Goal: Task Accomplishment & Management: Manage account settings

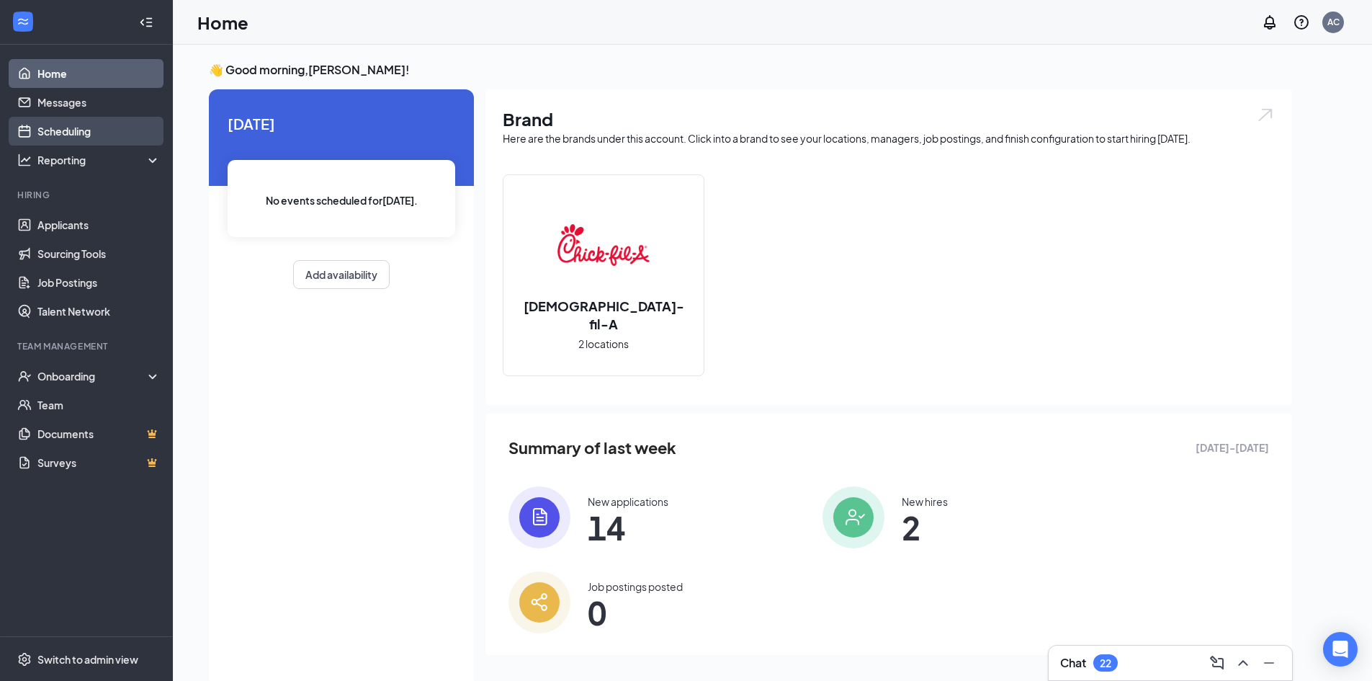
click at [71, 127] on link "Scheduling" at bounding box center [98, 131] width 123 height 29
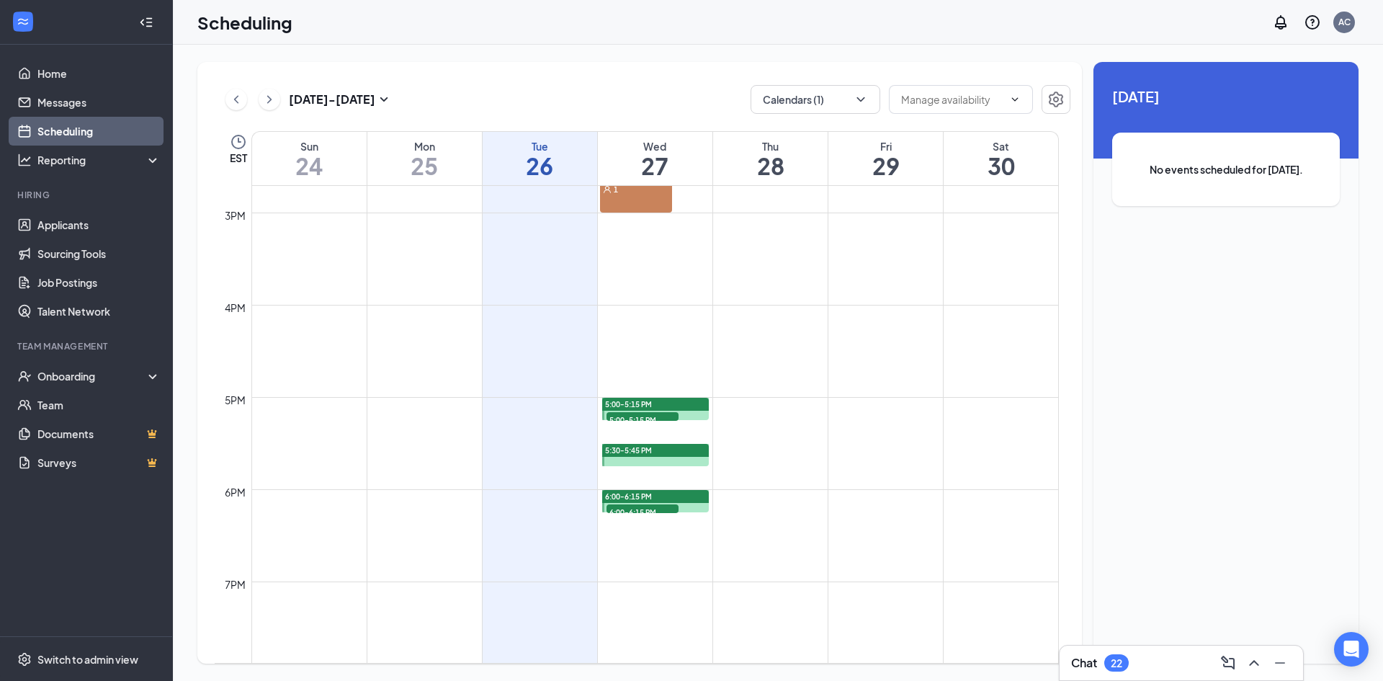
scroll to position [1284, 0]
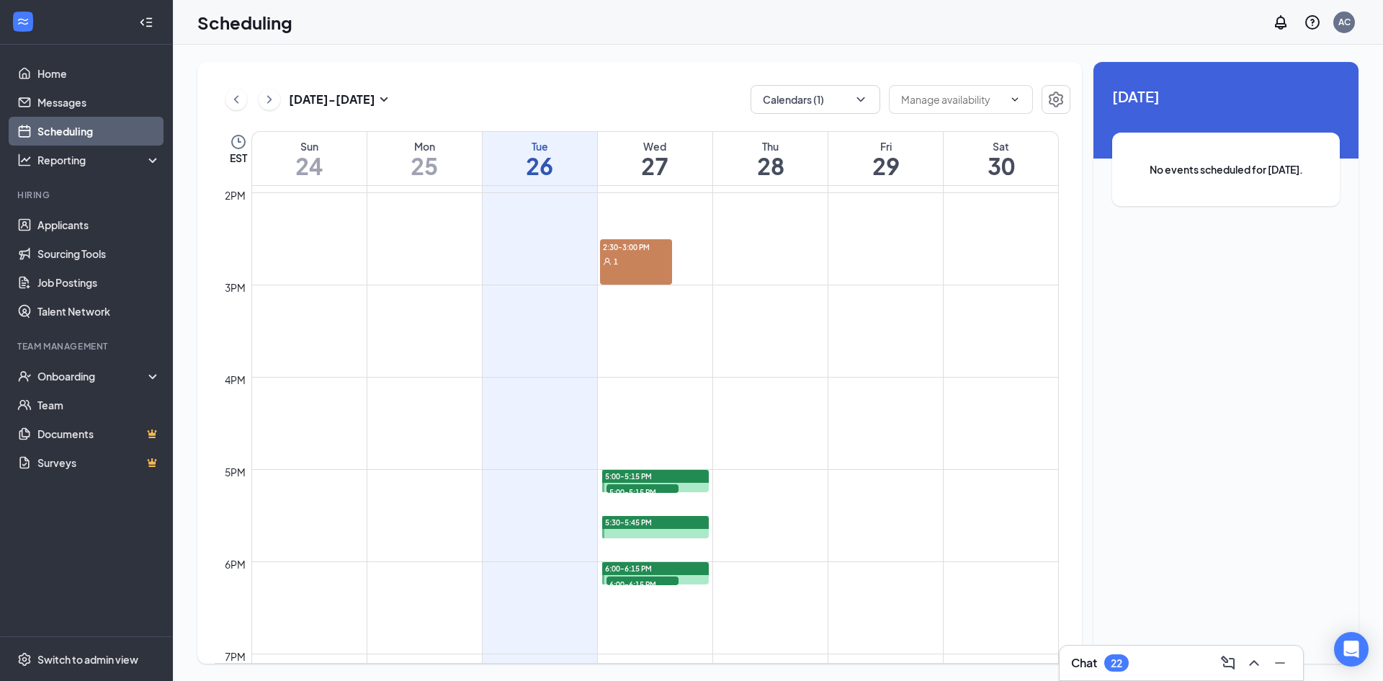
click at [633, 251] on span "2:30-3:00 PM" at bounding box center [636, 246] width 72 height 14
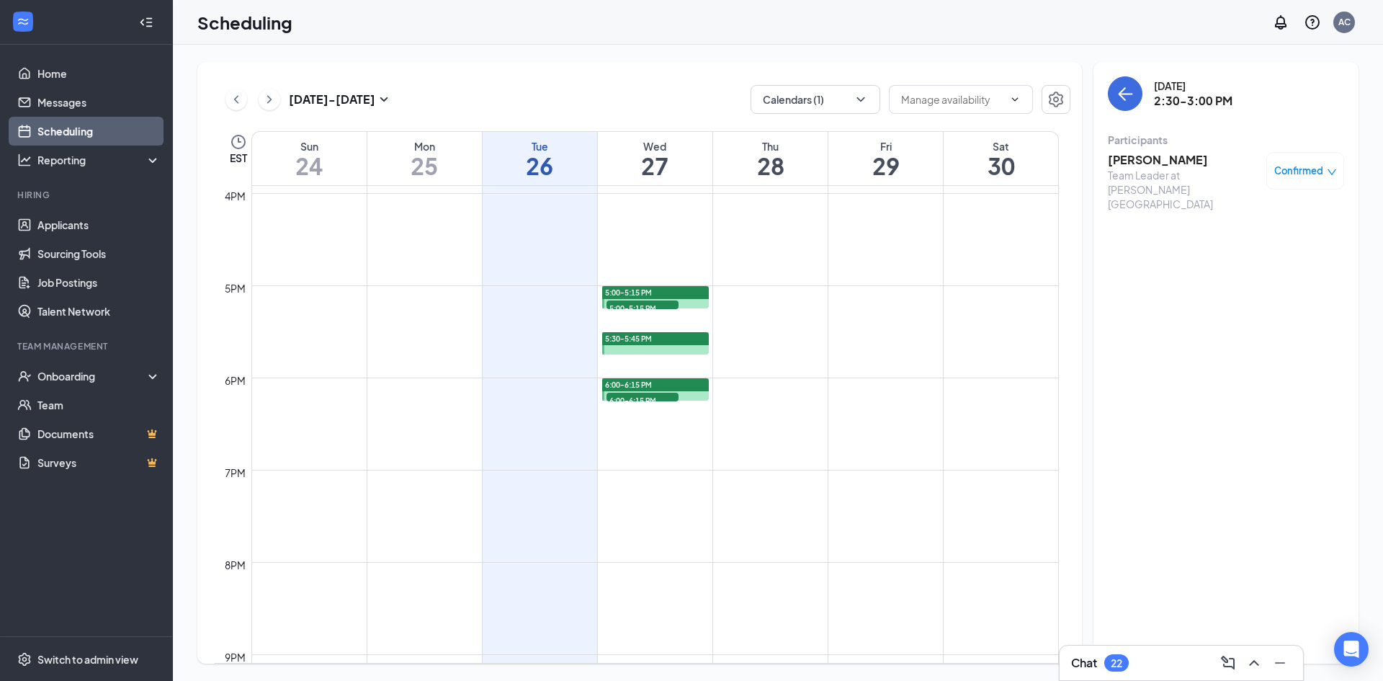
scroll to position [1428, 0]
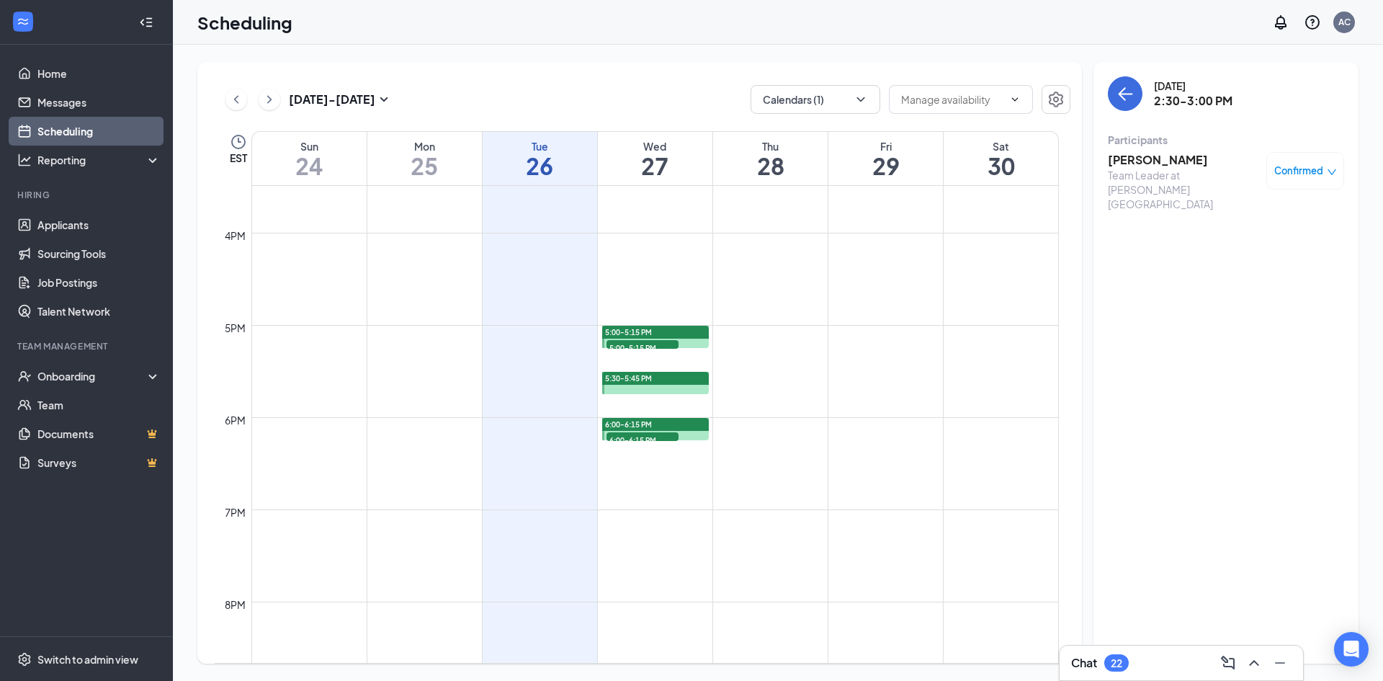
click at [1315, 171] on span "Confirmed" at bounding box center [1298, 171] width 49 height 14
click at [1245, 290] on span "Cancel" at bounding box center [1240, 291] width 34 height 16
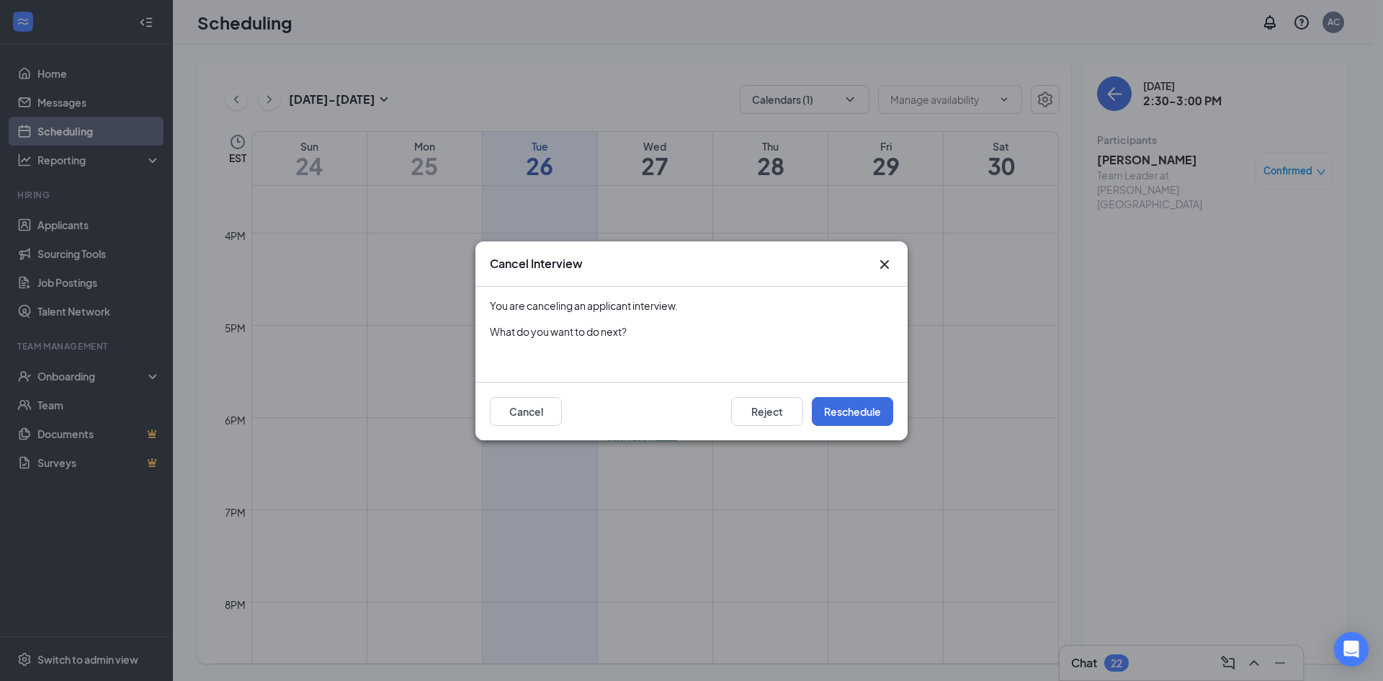
click at [886, 264] on icon "Cross" at bounding box center [884, 264] width 17 height 17
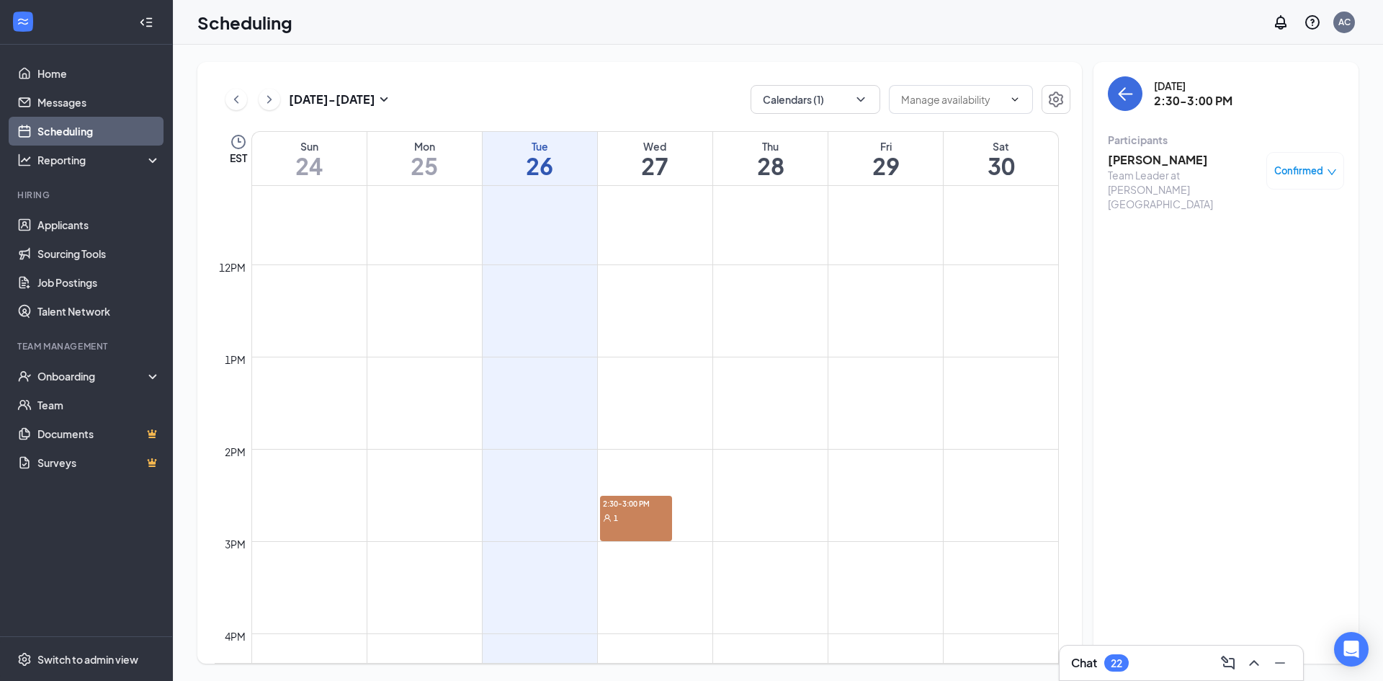
scroll to position [996, 0]
click at [653, 547] on div "1" at bounding box center [636, 549] width 72 height 14
click at [1162, 157] on h3 "[PERSON_NAME]" at bounding box center [1183, 160] width 151 height 16
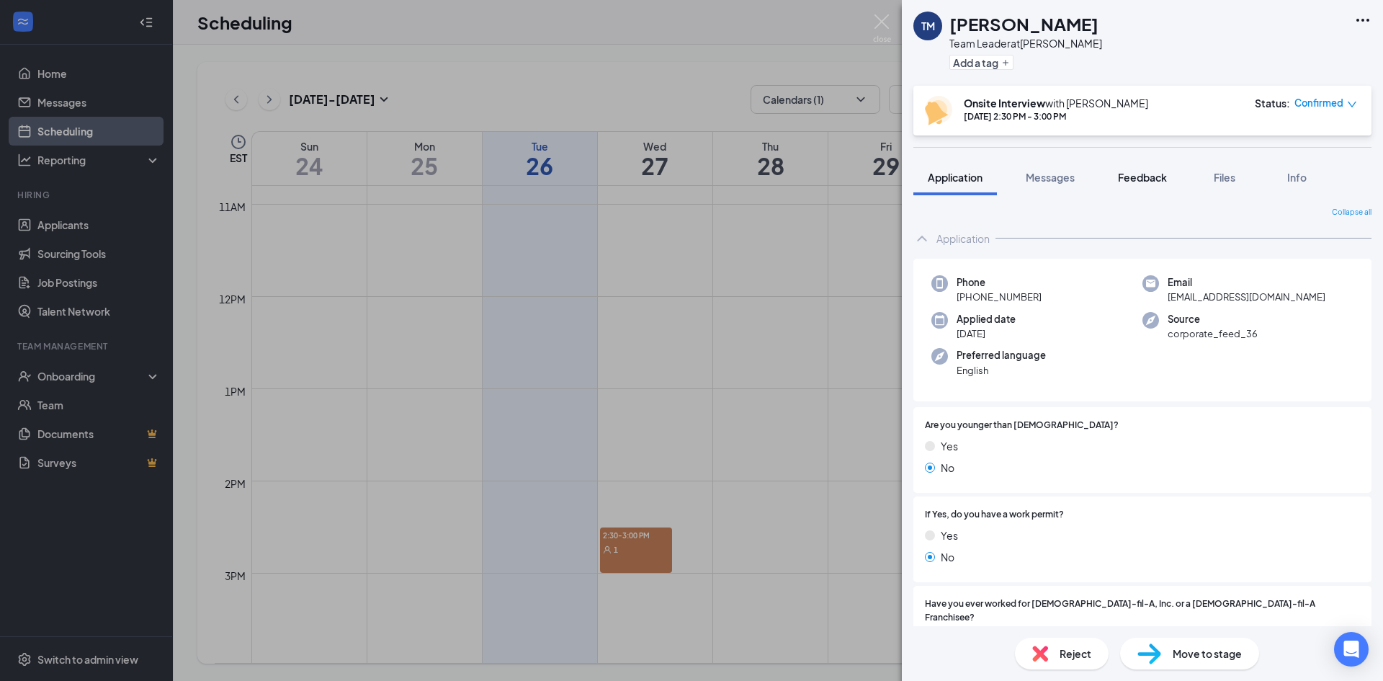
click at [1141, 173] on span "Feedback" at bounding box center [1142, 177] width 49 height 13
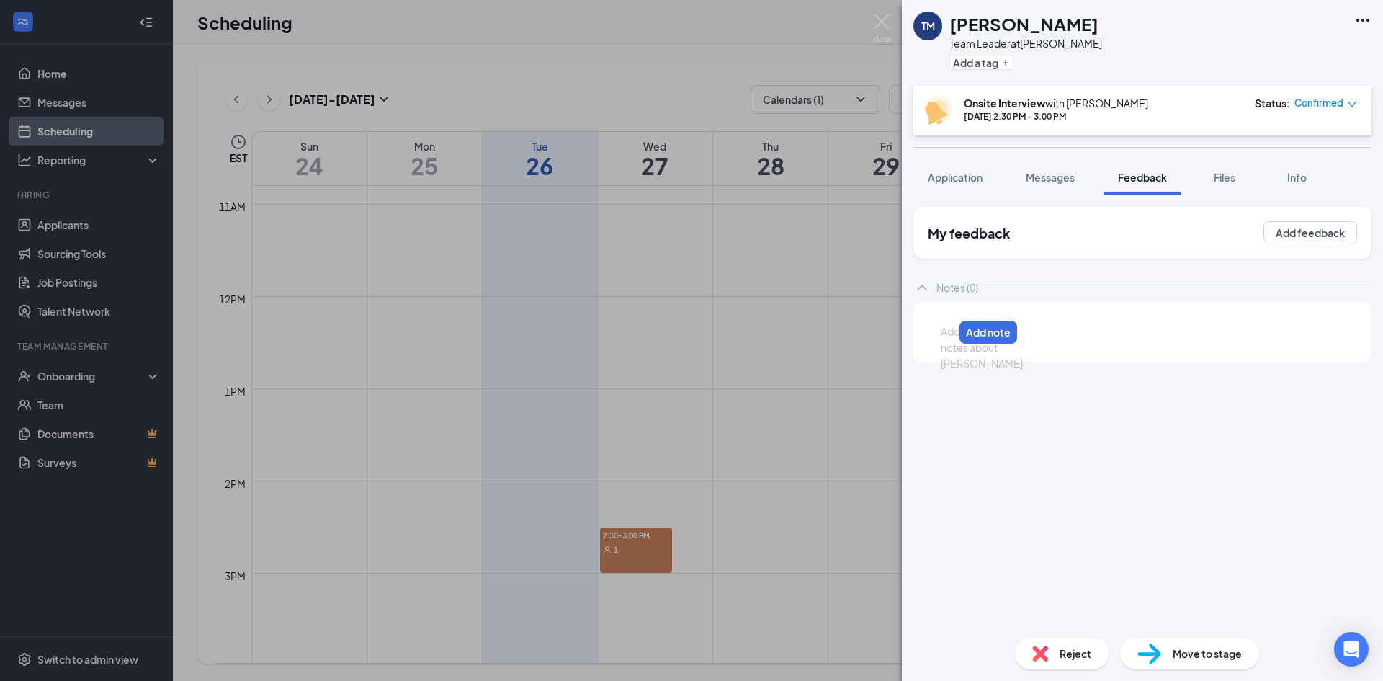
click at [953, 333] on div at bounding box center [947, 331] width 12 height 15
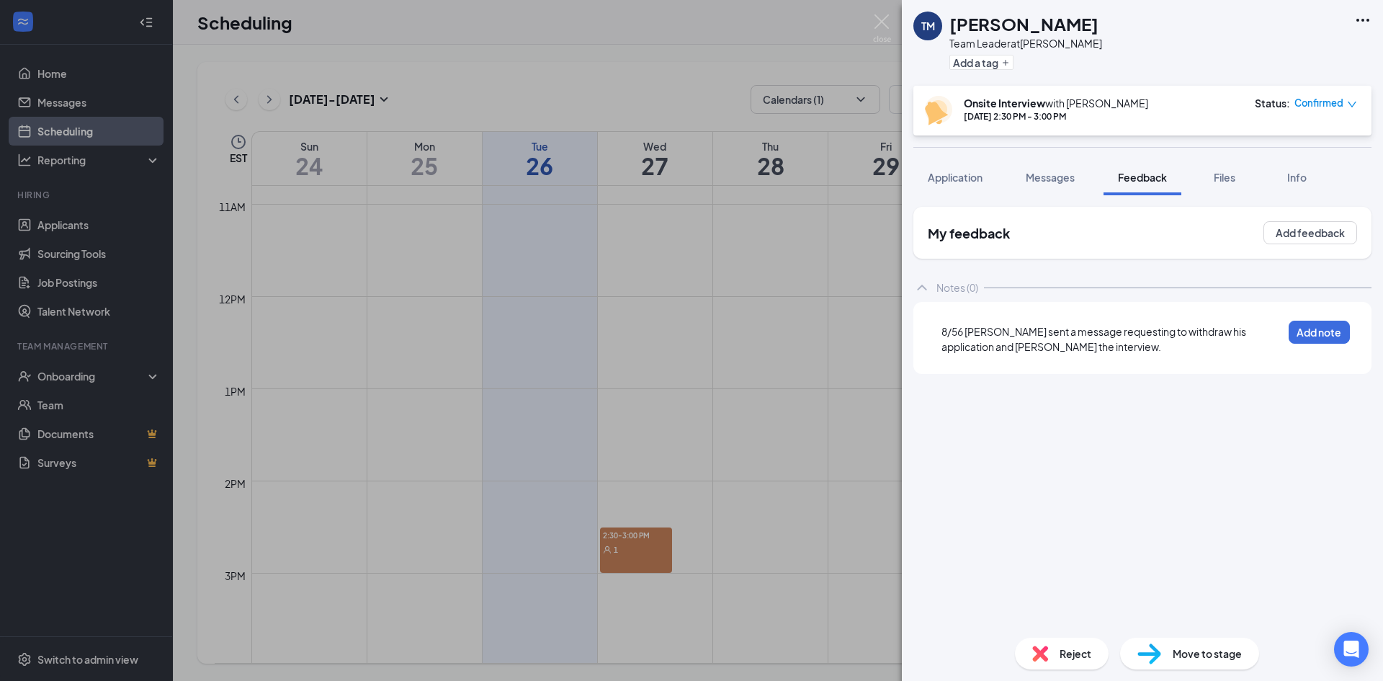
click at [957, 332] on span "8/56 [PERSON_NAME] sent a message requesting to withdraw his application and [P…" at bounding box center [1094, 339] width 306 height 28
click at [1309, 341] on button "Add note" at bounding box center [1319, 332] width 61 height 23
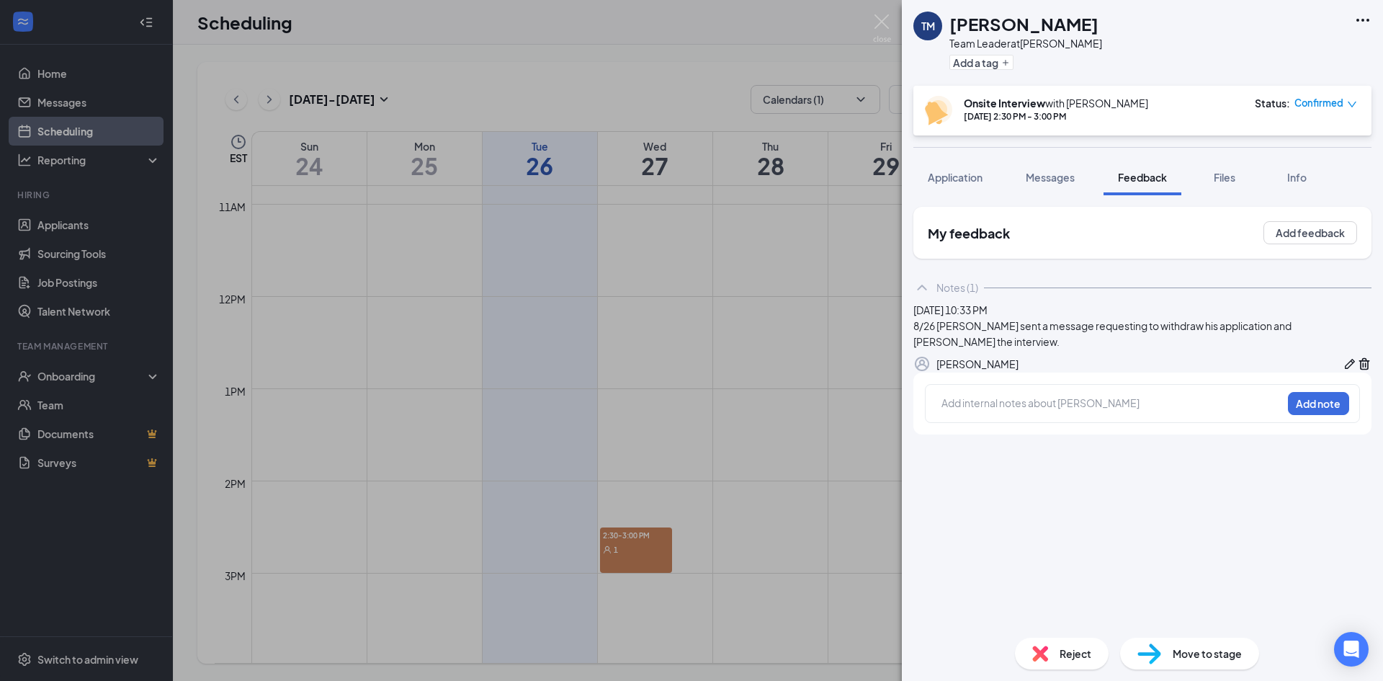
click at [632, 547] on div "TM [PERSON_NAME] Team Leader at [PERSON_NAME] Add a tag Onsite Interview with […" at bounding box center [691, 340] width 1383 height 681
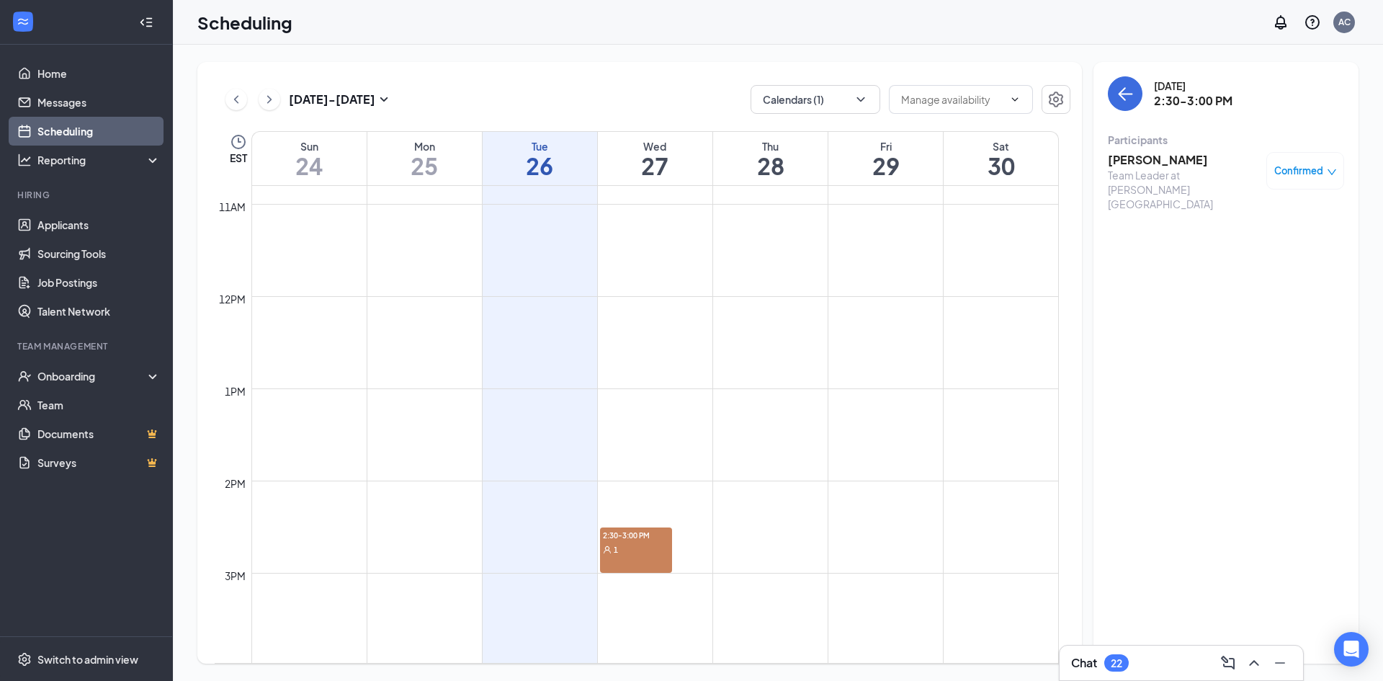
click at [632, 547] on div "1" at bounding box center [636, 549] width 72 height 14
click at [1307, 171] on span "Confirmed" at bounding box center [1298, 171] width 49 height 14
click at [1235, 292] on span "Cancel" at bounding box center [1240, 291] width 34 height 16
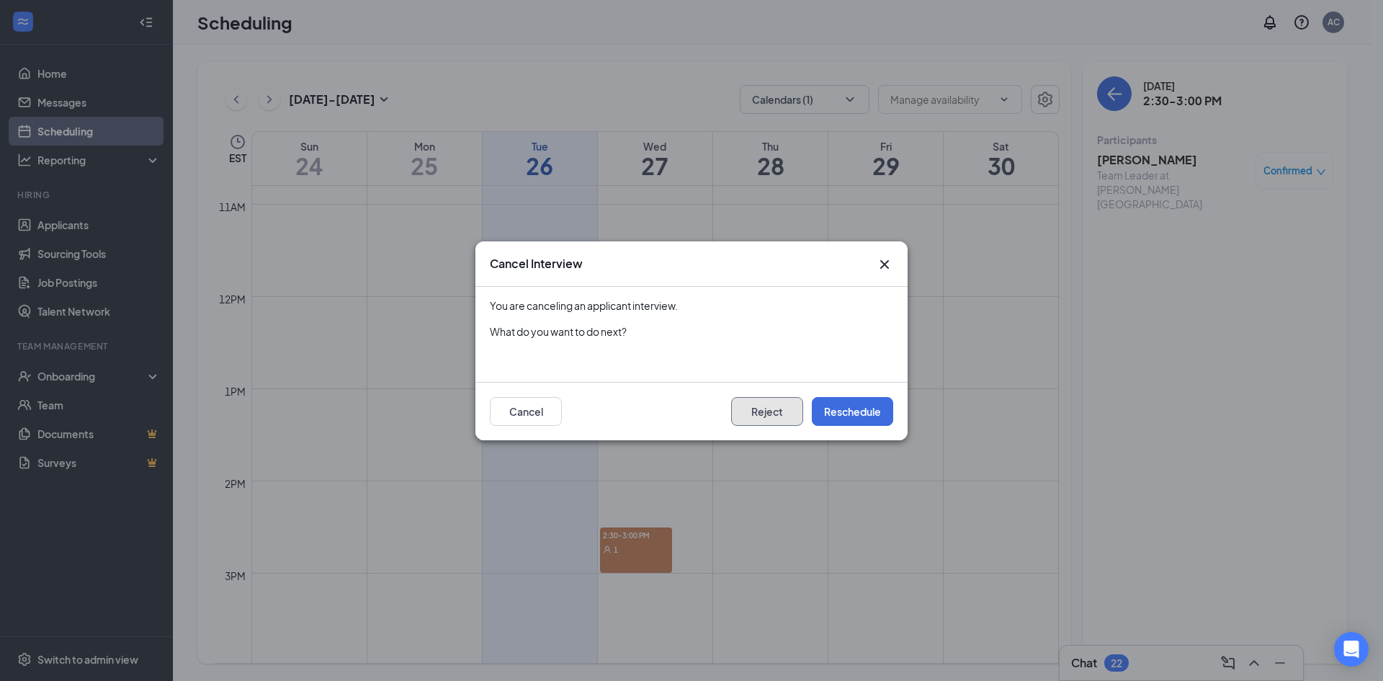
click at [776, 418] on button "Reject" at bounding box center [767, 411] width 72 height 29
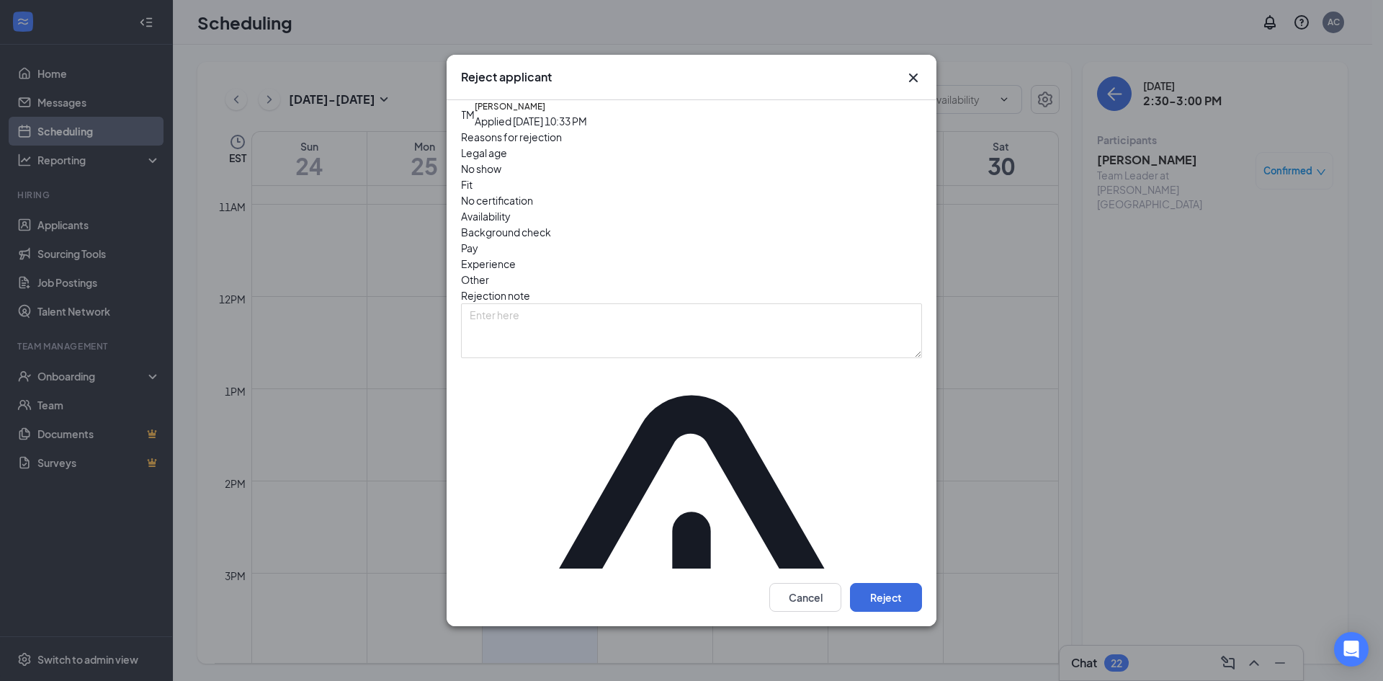
click at [489, 285] on span "Other" at bounding box center [475, 280] width 28 height 16
click at [594, 346] on textarea at bounding box center [691, 330] width 461 height 55
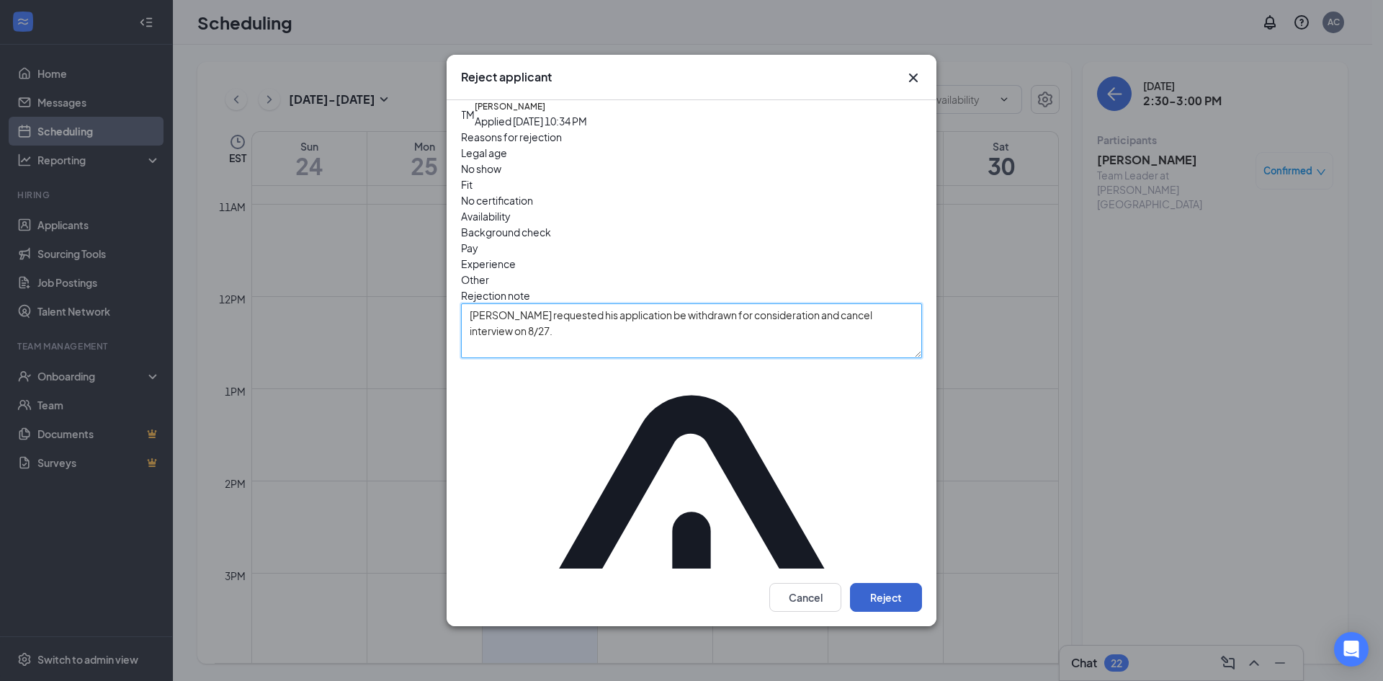
type textarea "[PERSON_NAME] requested his application be withdrawn for consideration and canc…"
click at [885, 583] on button "Reject" at bounding box center [886, 597] width 72 height 29
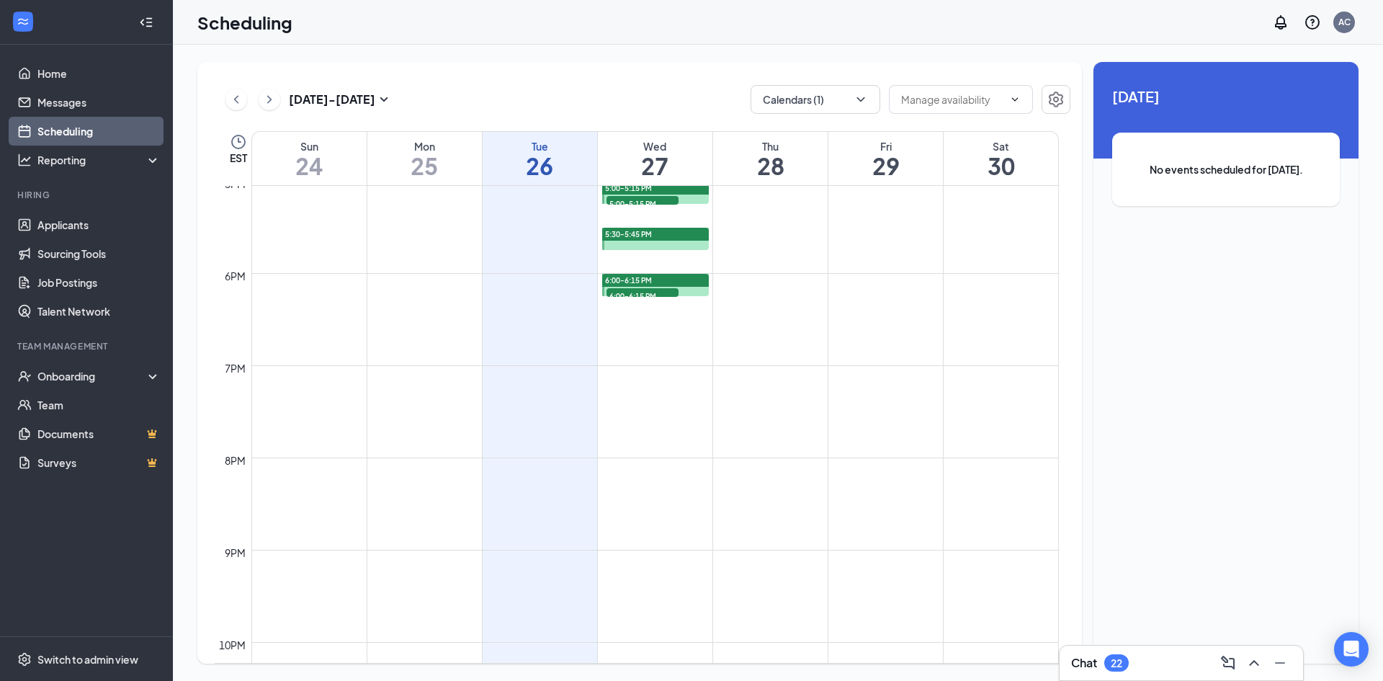
scroll to position [1500, 0]
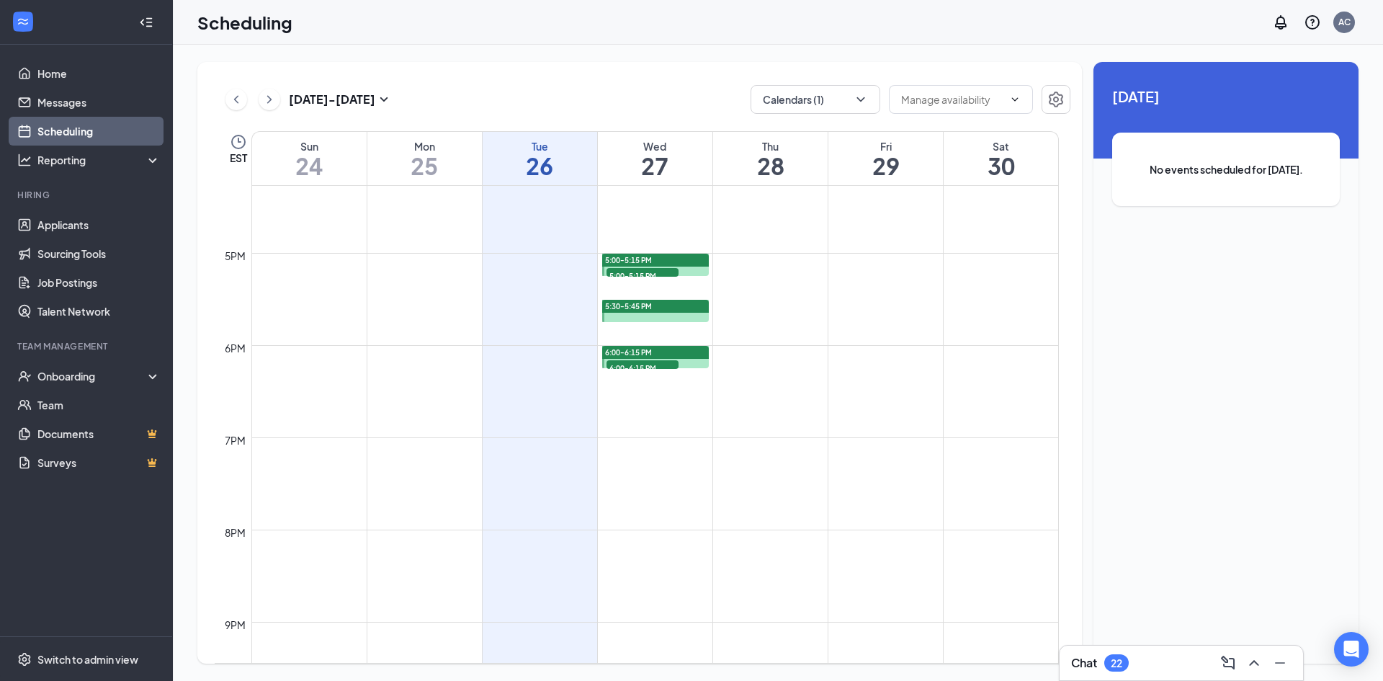
click at [658, 259] on div "5:00-5:15 PM" at bounding box center [655, 260] width 107 height 13
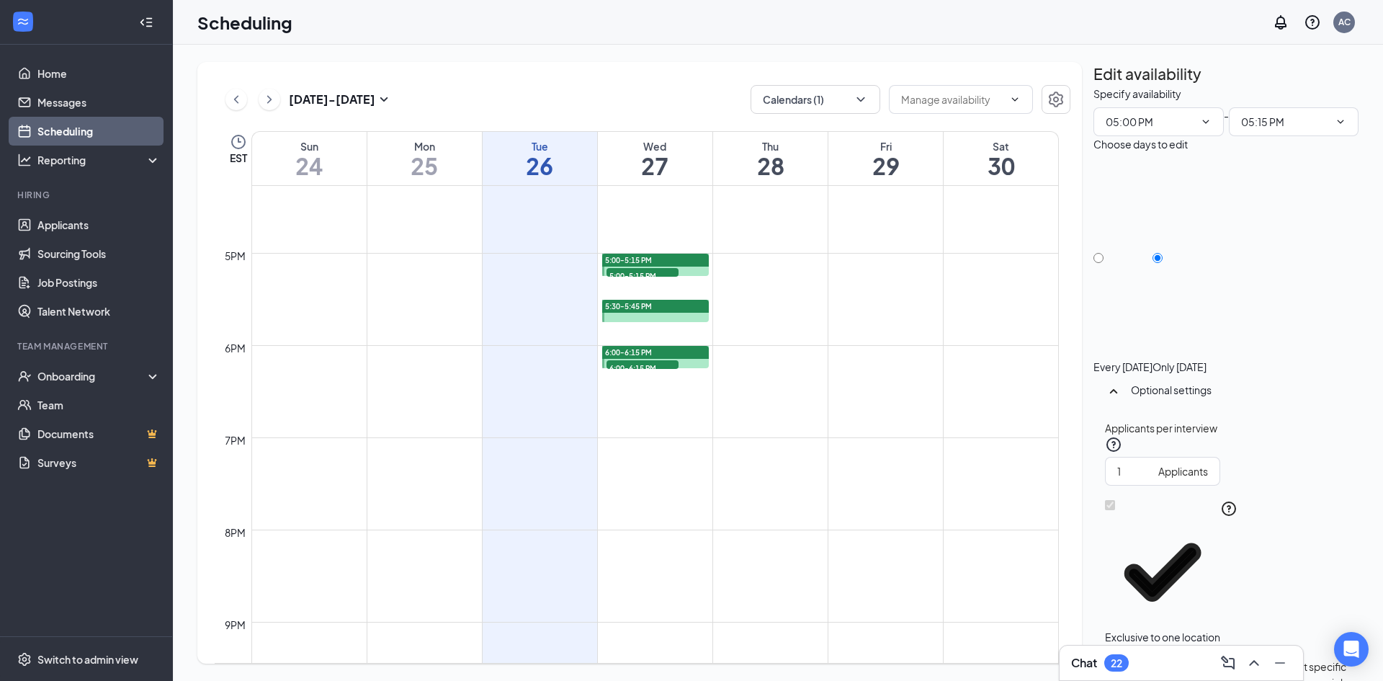
click at [663, 272] on span "5:00-5:15 PM" at bounding box center [643, 275] width 72 height 14
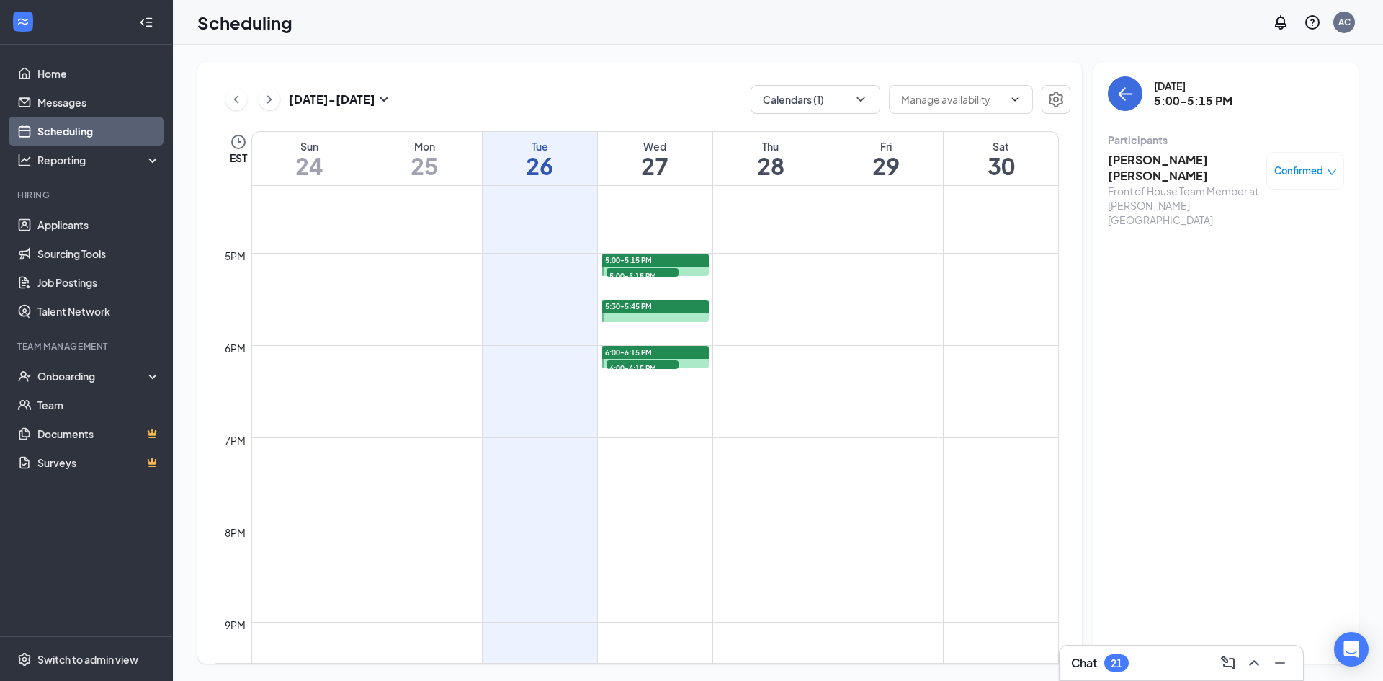
click at [663, 367] on span "6:00-6:15 PM" at bounding box center [643, 367] width 72 height 14
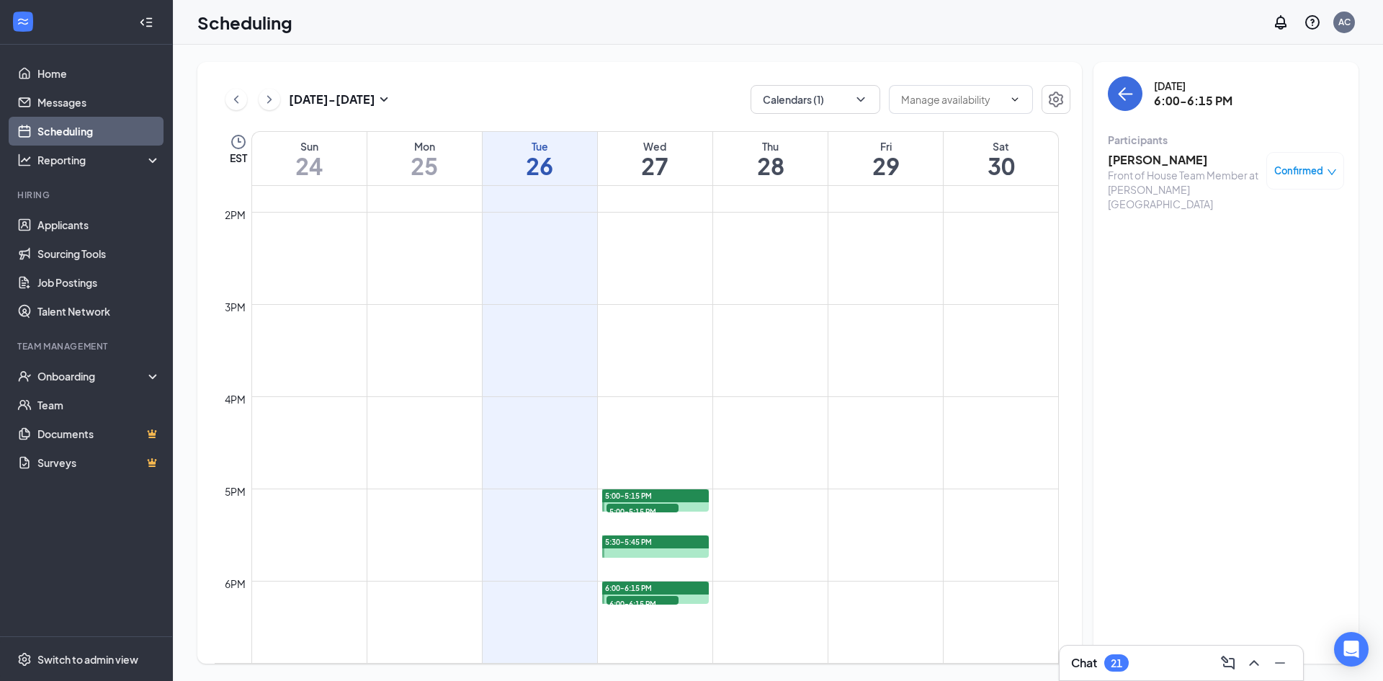
scroll to position [996, 0]
